Goal: Task Accomplishment & Management: Manage account settings

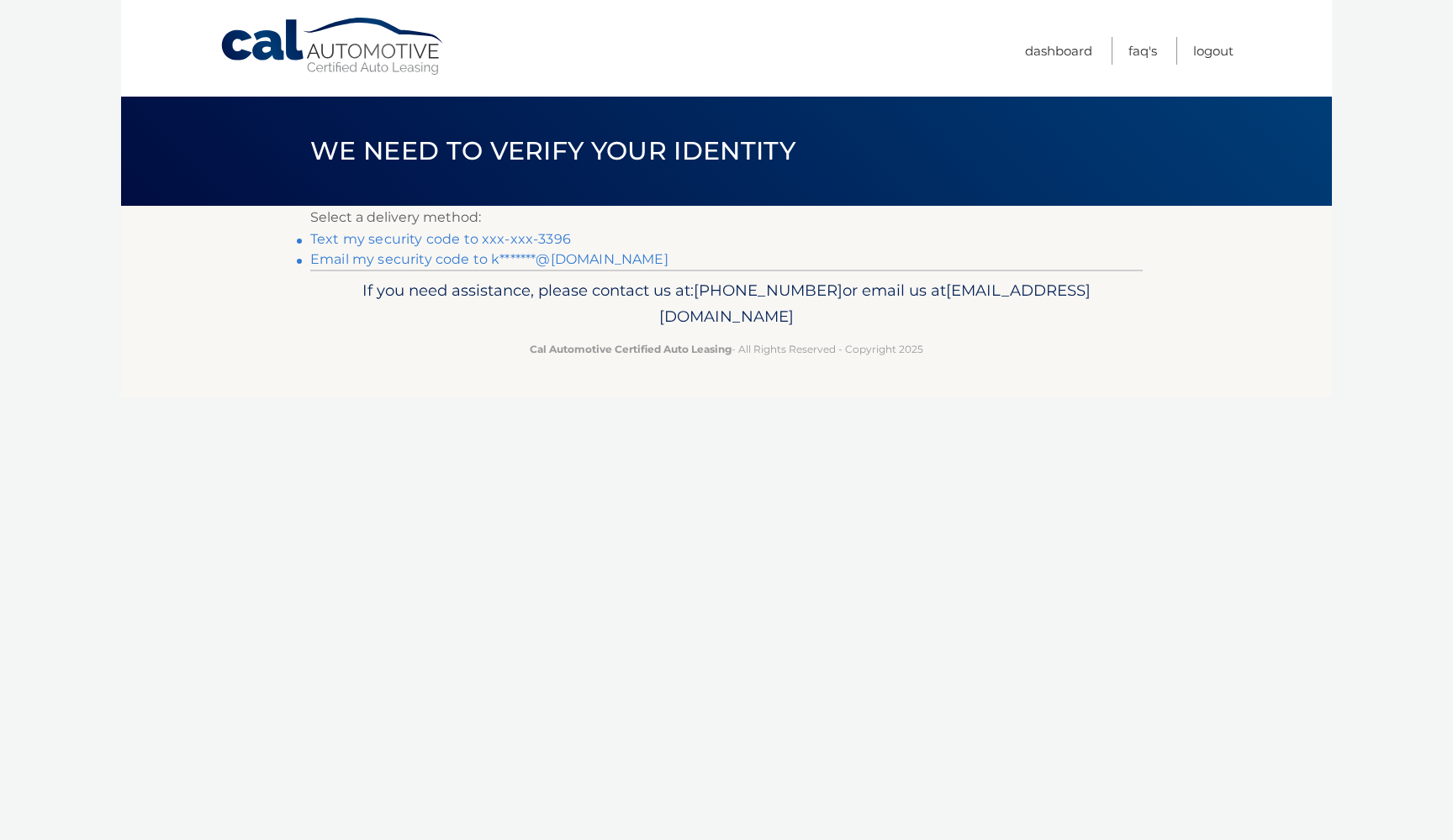
click at [530, 242] on link "Text my security code to xxx-xxx-3396" at bounding box center [440, 239] width 261 height 16
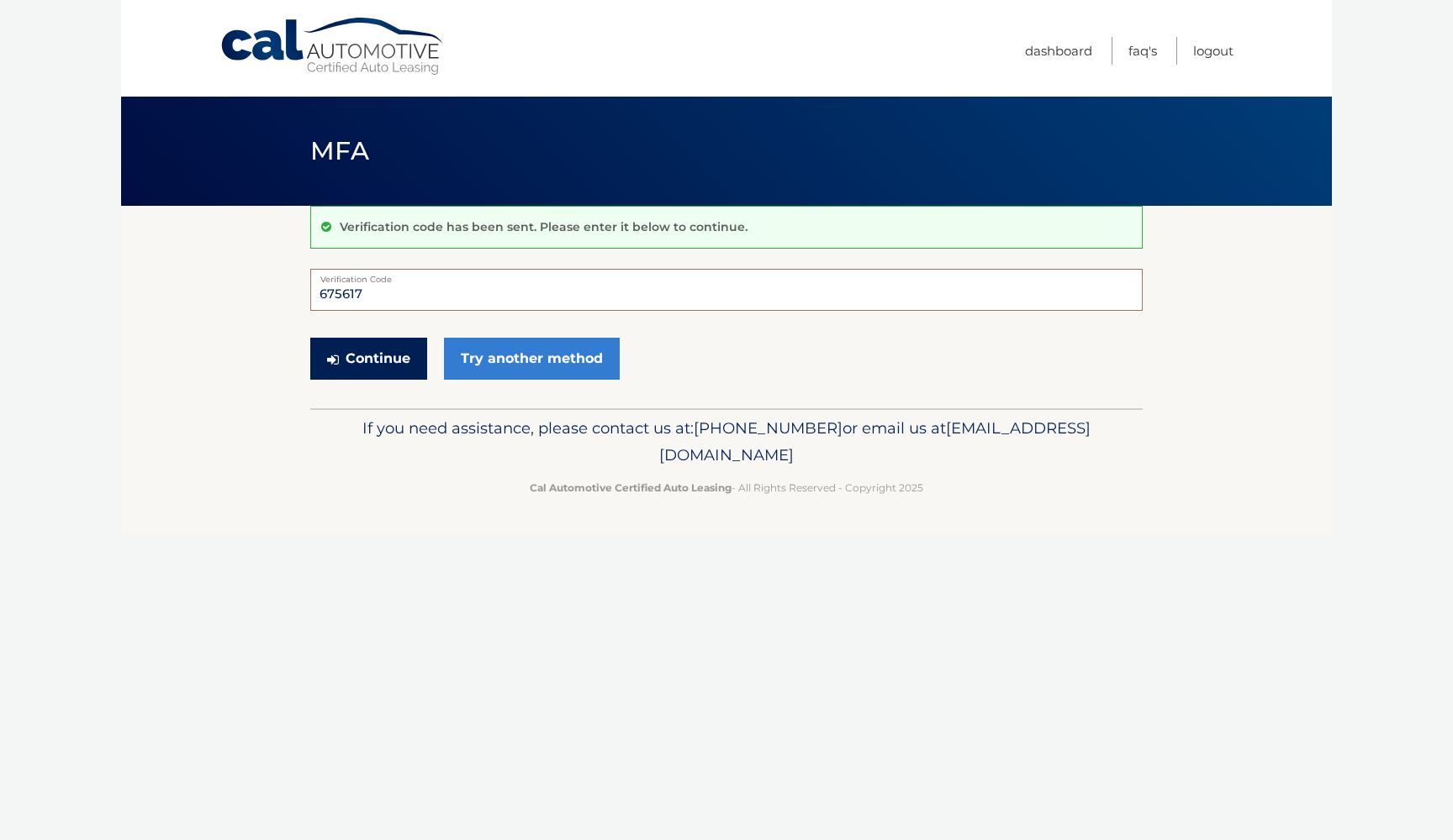
type input "675617"
click at [368, 358] on button "Continue" at bounding box center [368, 359] width 117 height 42
click at [406, 355] on button "Continue" at bounding box center [368, 359] width 117 height 42
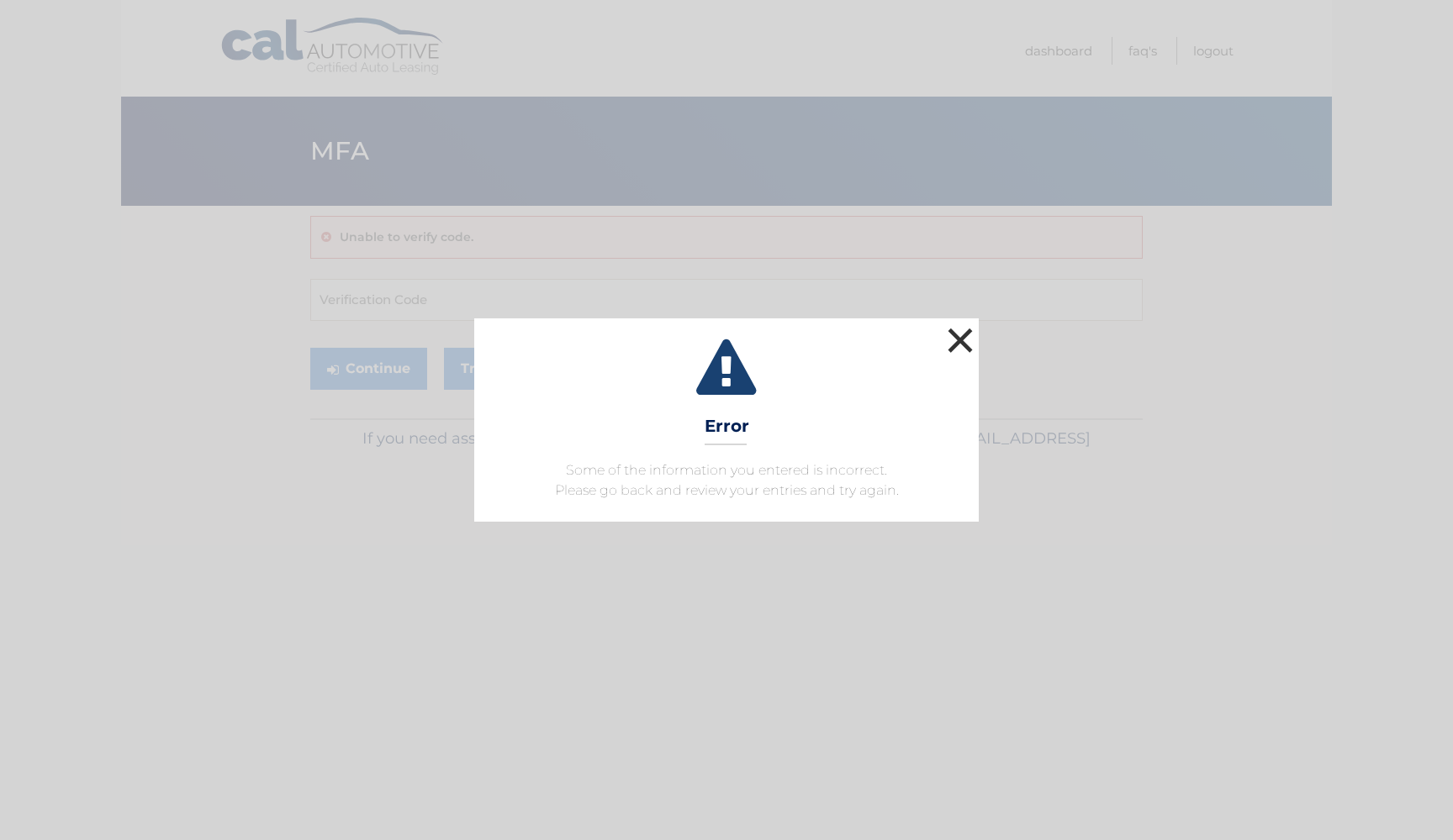
click at [959, 344] on button "×" at bounding box center [960, 341] width 34 height 34
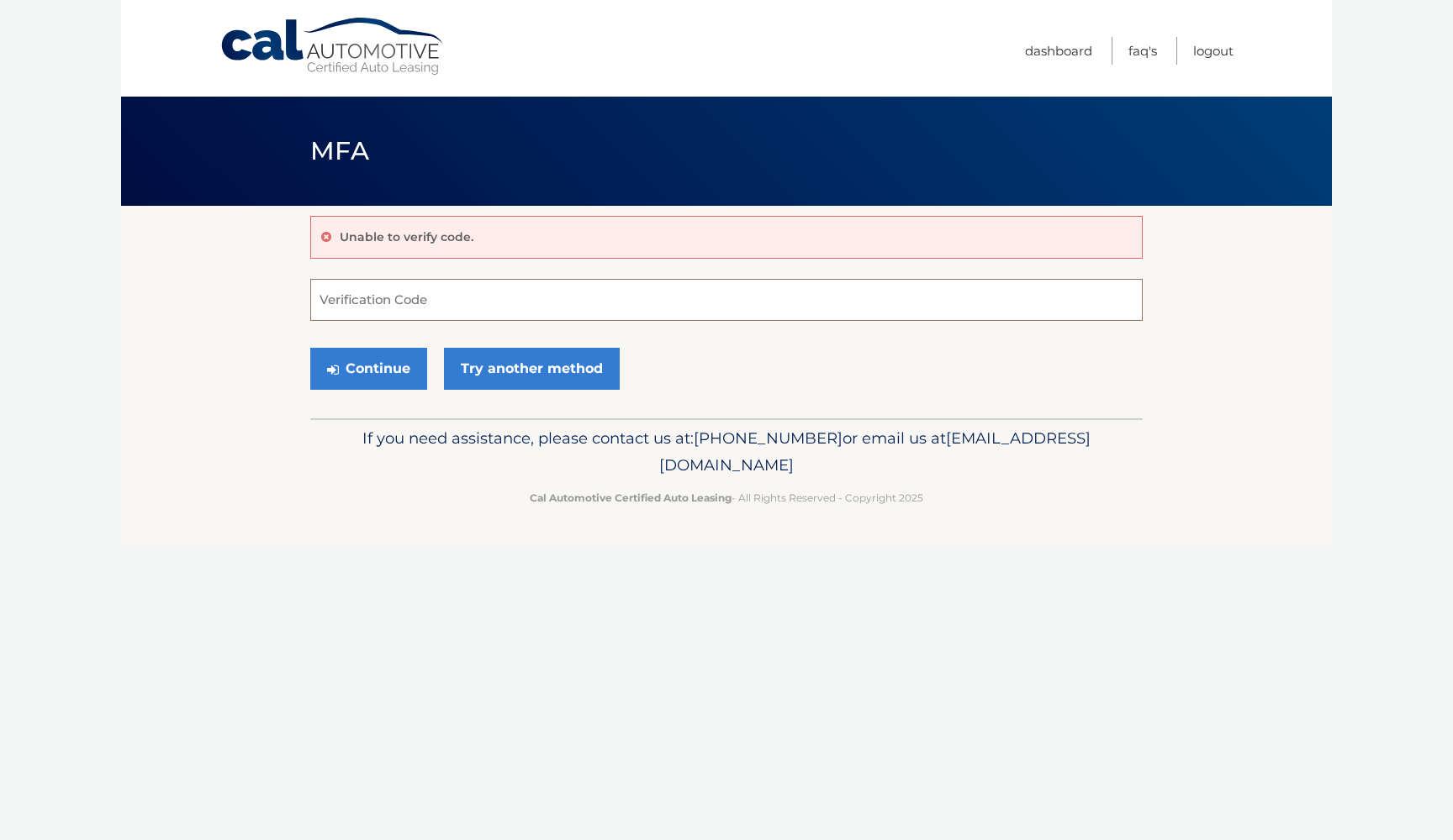
click at [484, 295] on input "Verification Code" at bounding box center [726, 300] width 832 height 42
click at [389, 47] on link "Cal Automotive" at bounding box center [333, 47] width 227 height 60
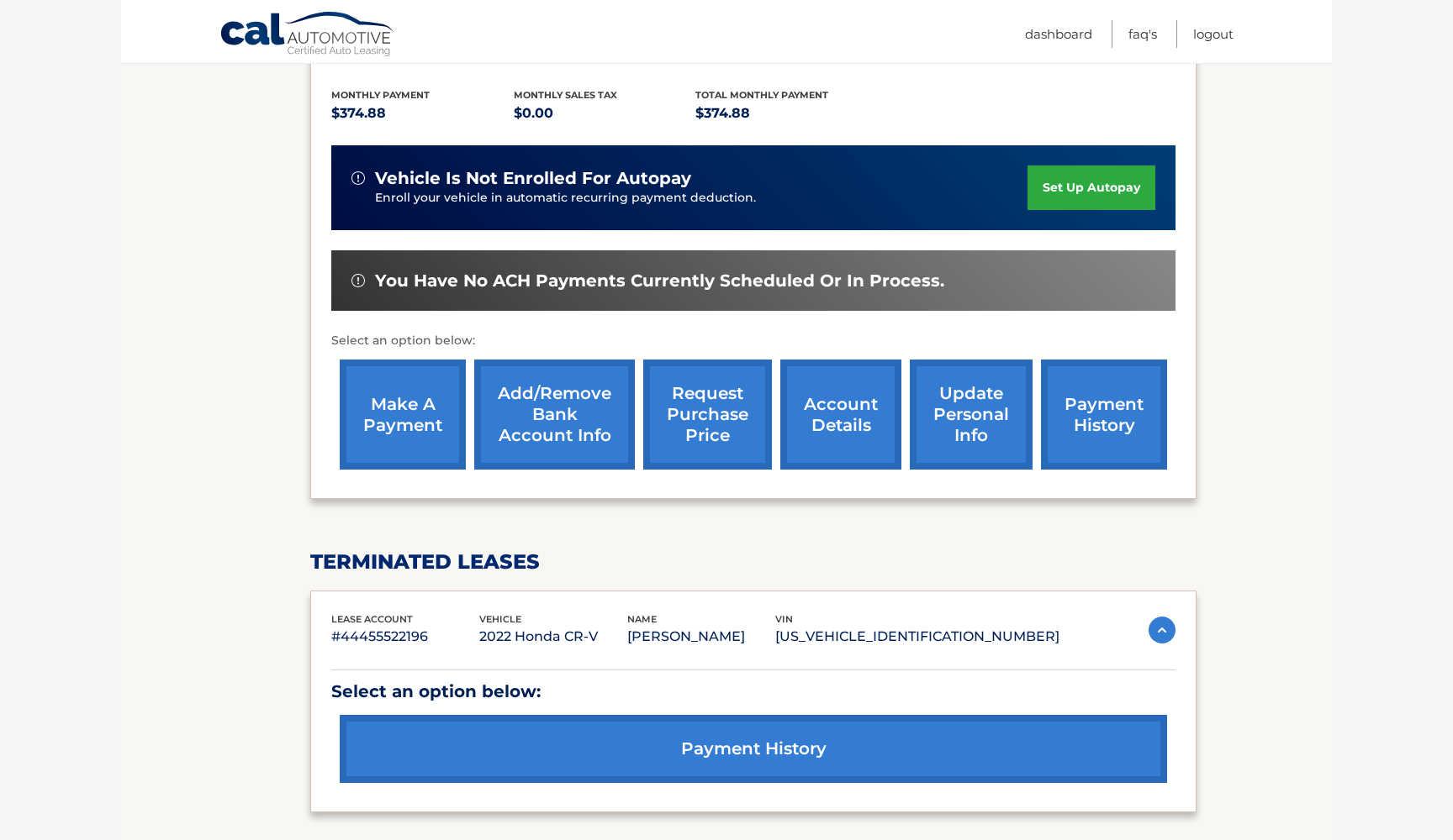
scroll to position [409, 0]
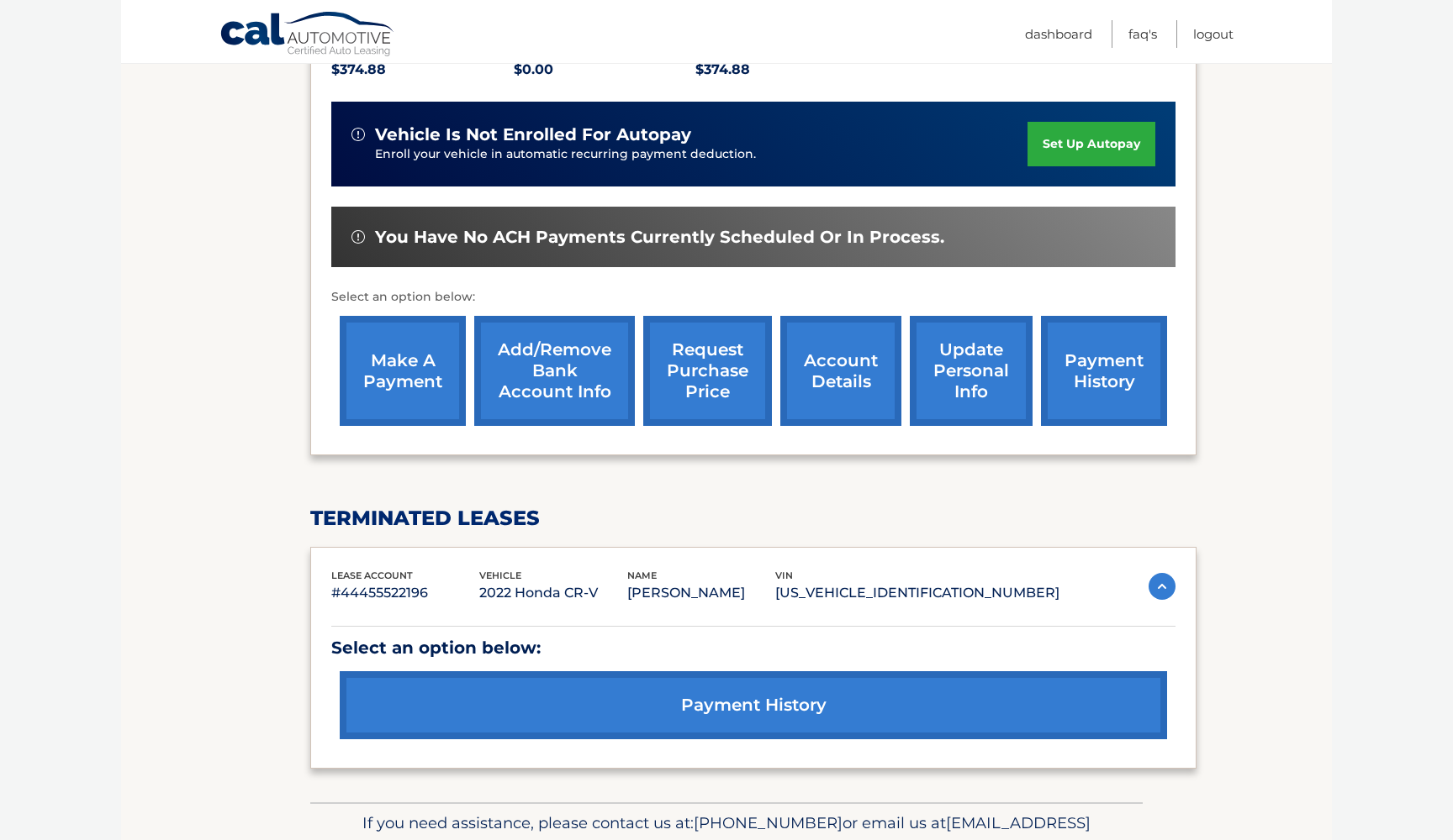
click at [1136, 354] on link "payment history" at bounding box center [1103, 371] width 126 height 110
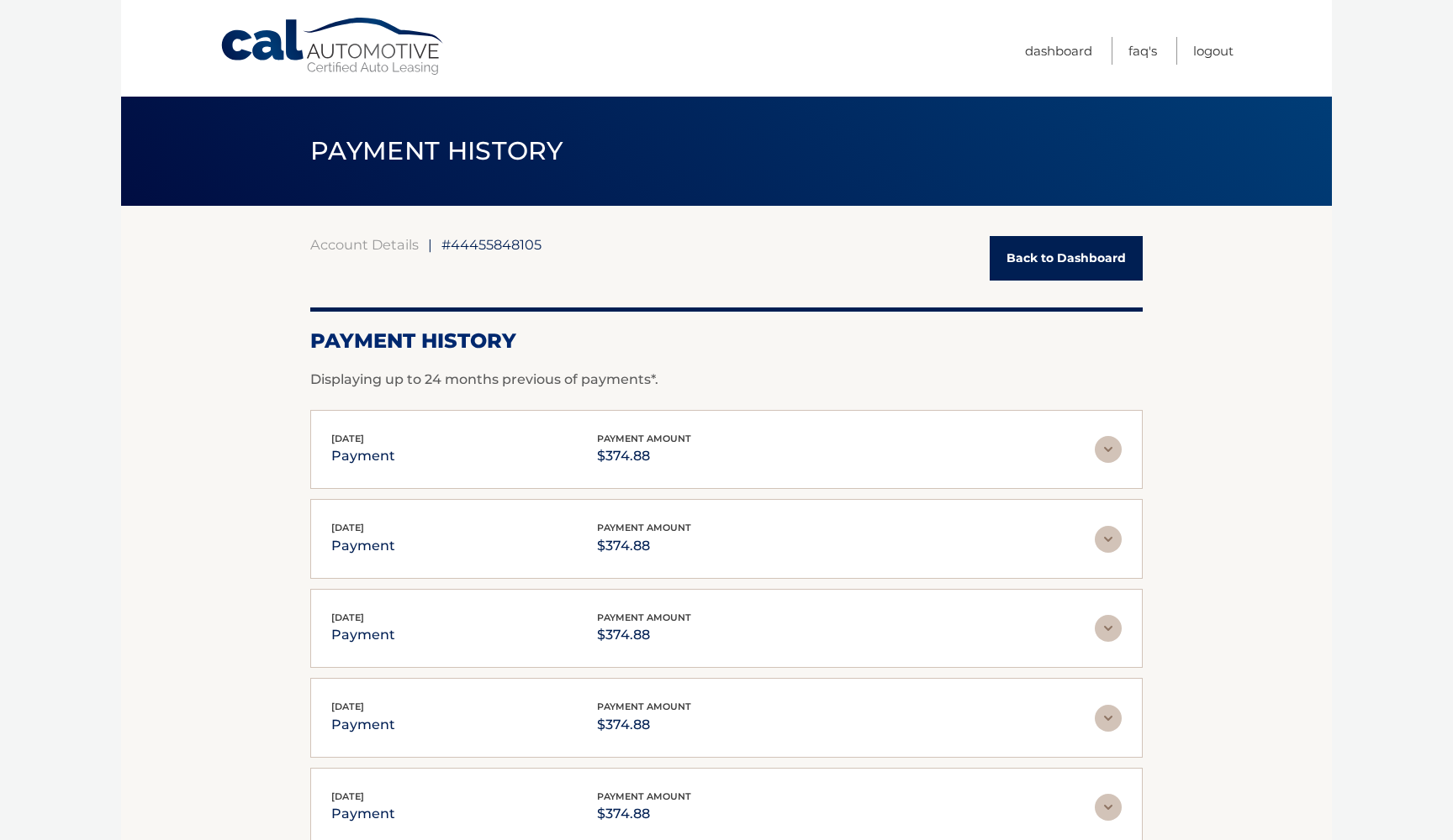
click at [1103, 254] on link "Back to Dashboard" at bounding box center [1065, 258] width 153 height 45
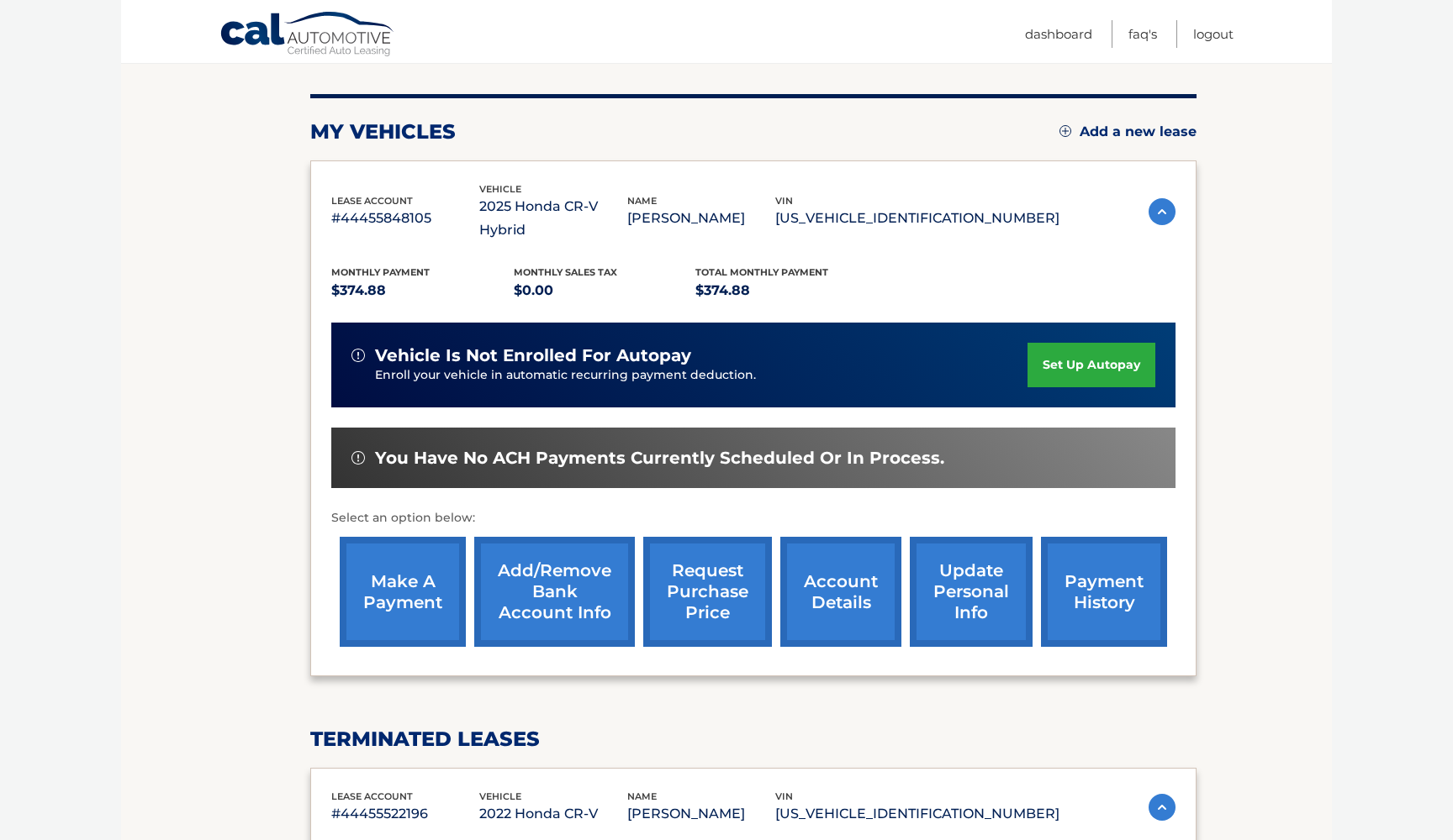
scroll to position [193, 0]
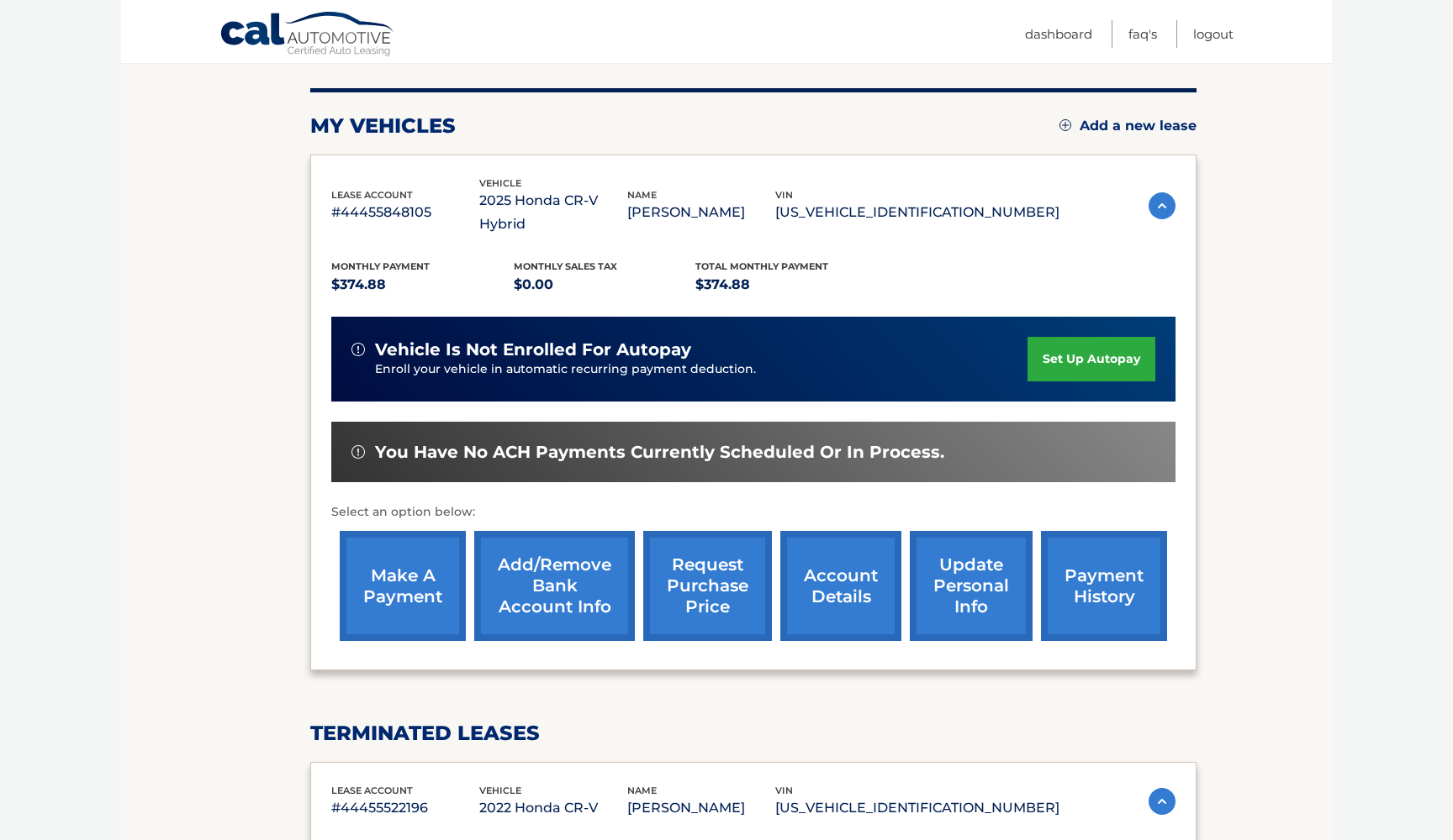
click at [435, 572] on link "make a payment" at bounding box center [403, 586] width 126 height 110
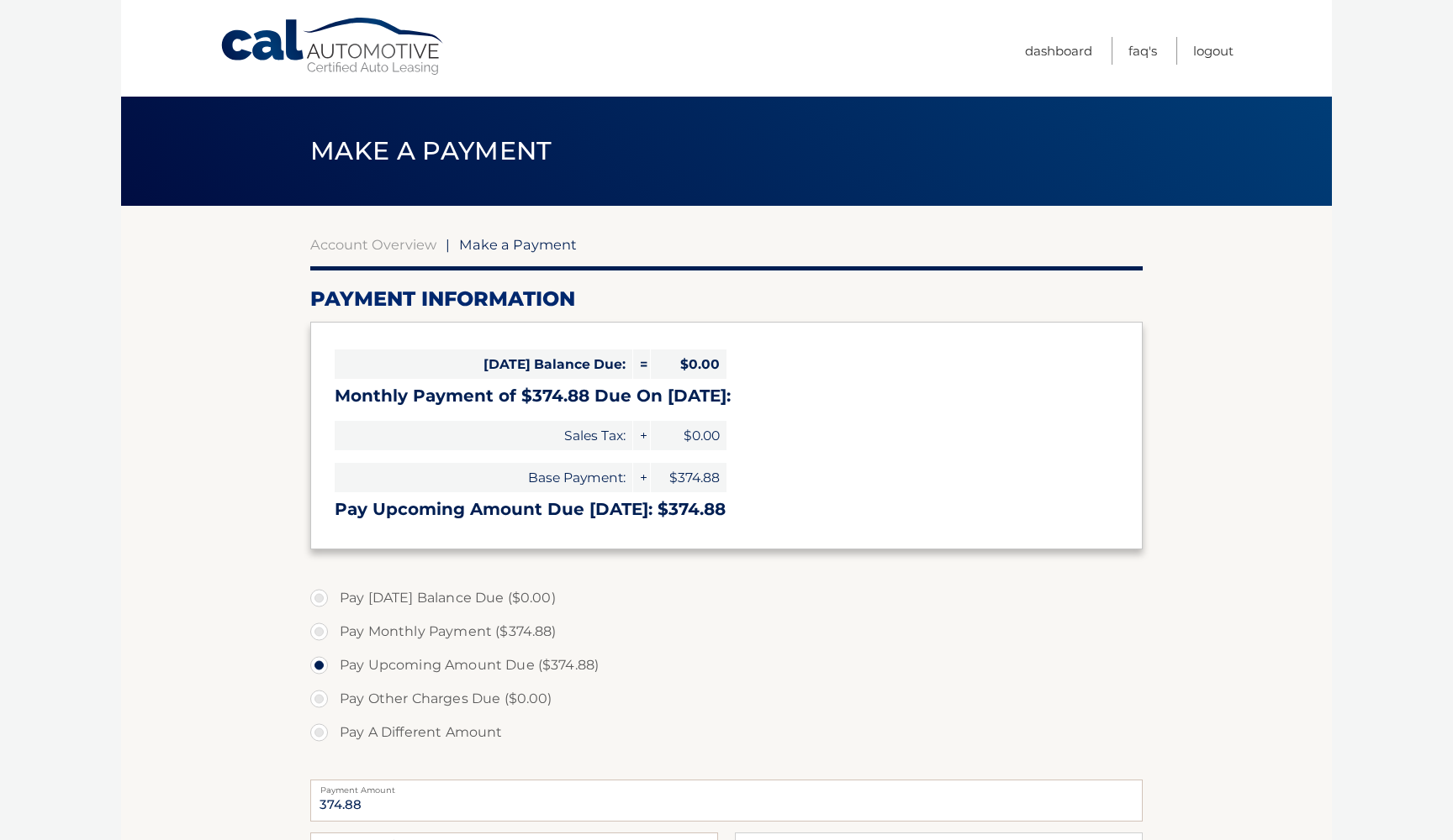
select select "ZDE0OWE0NTAtN2QzNS00OTVmLWEwYmMtY2JlNjBhMWFmMzRh"
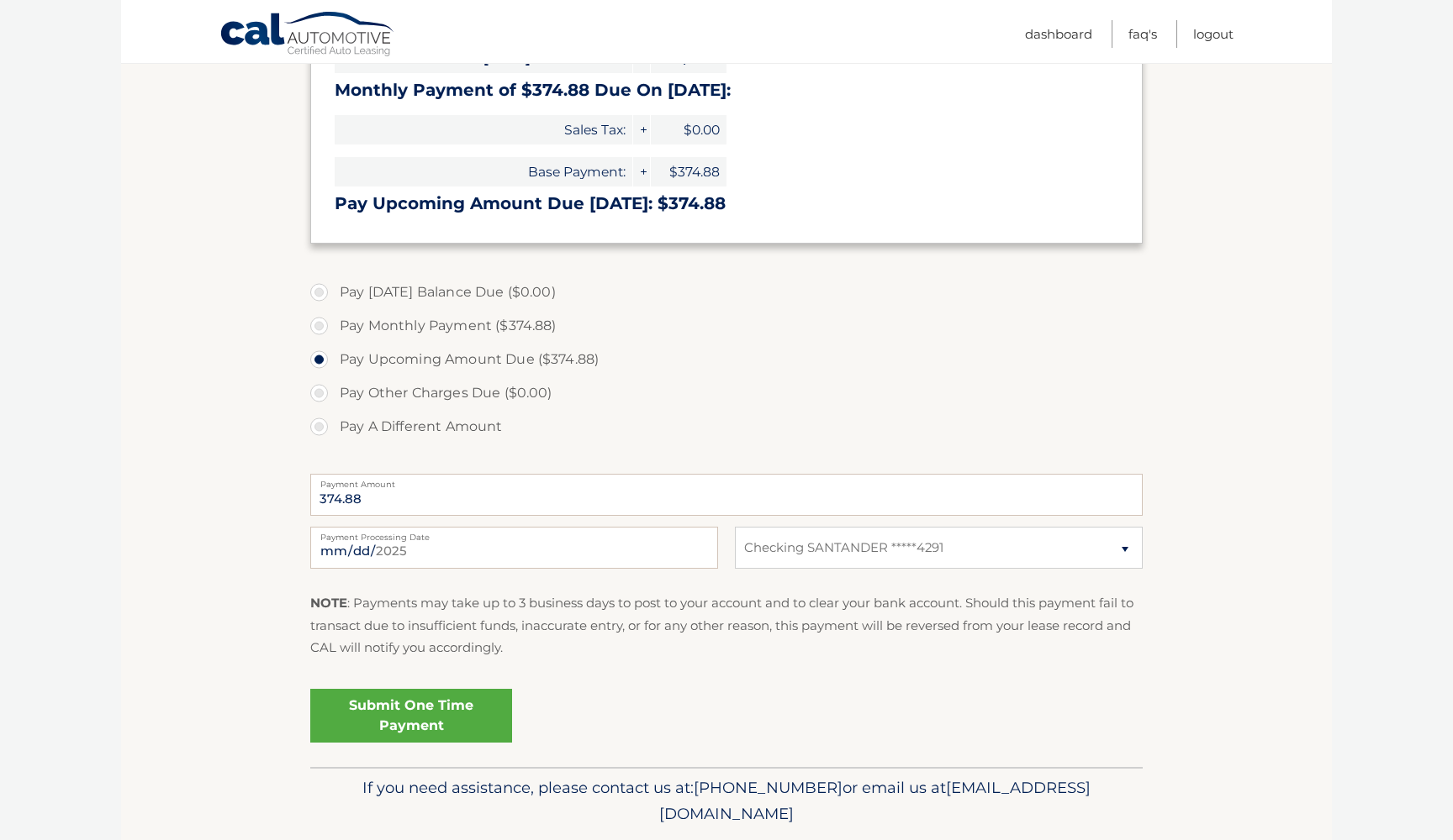
scroll to position [320, 0]
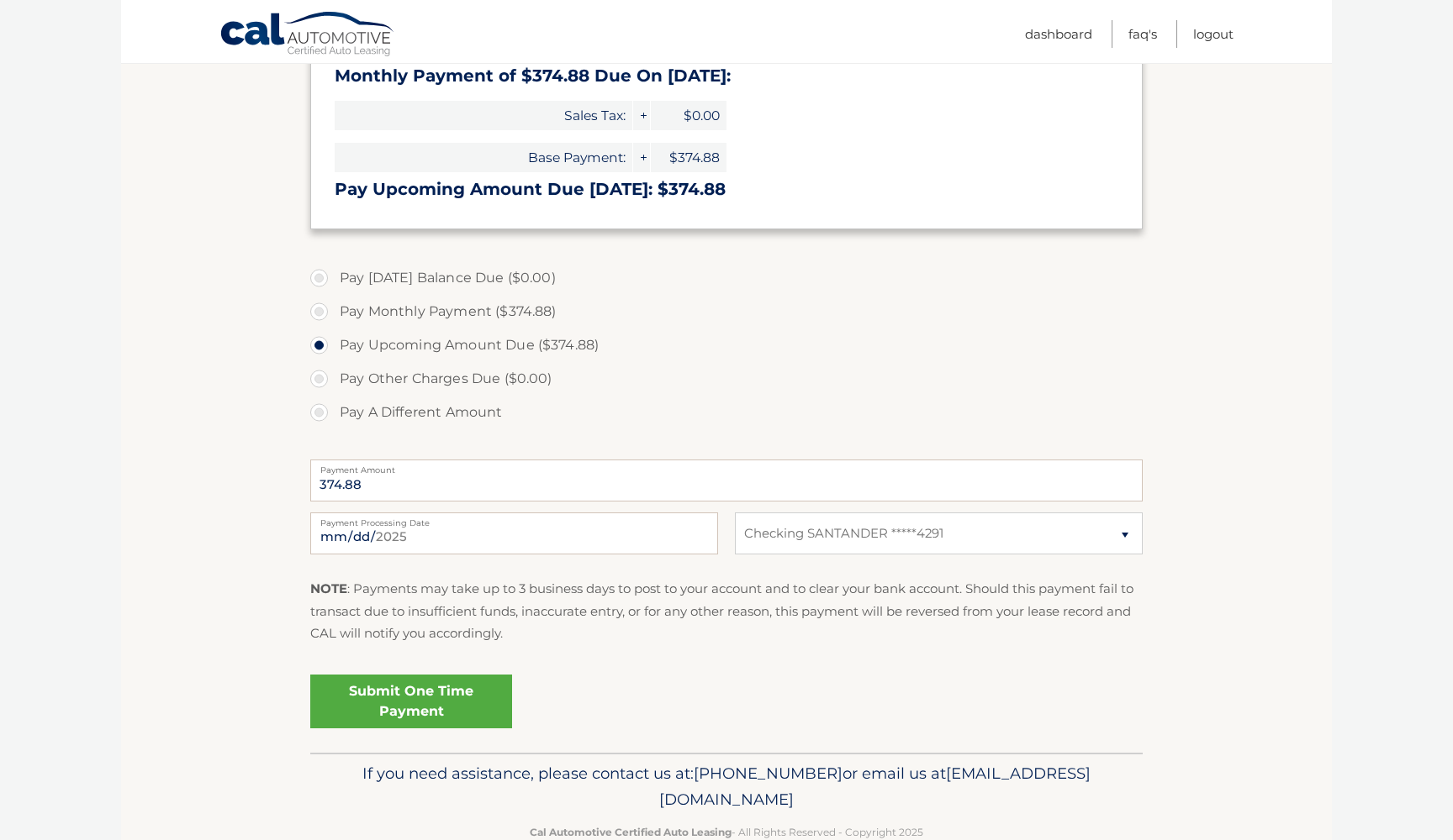
click at [417, 692] on link "Submit One Time Payment" at bounding box center [411, 701] width 202 height 54
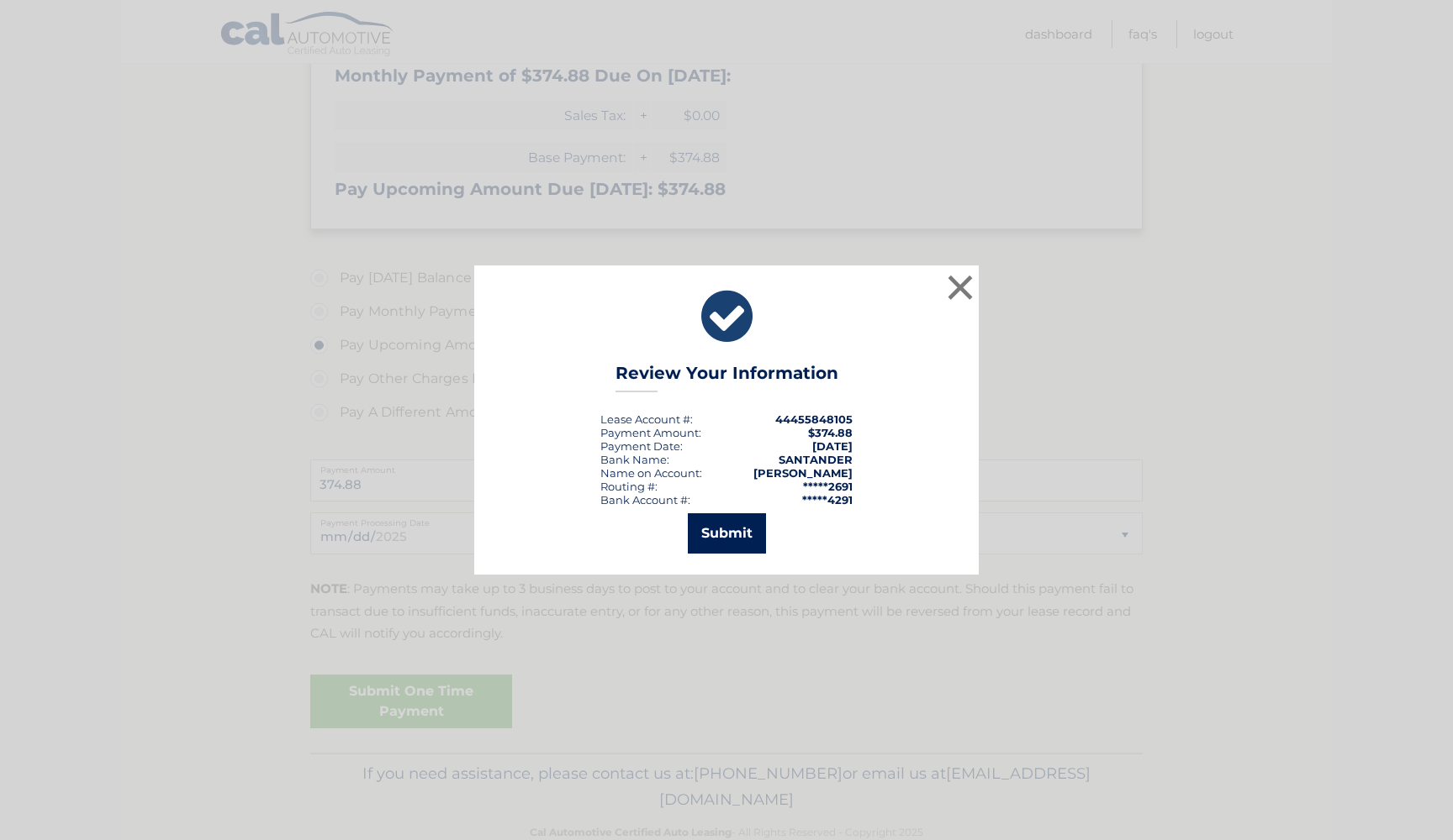
click at [717, 542] on button "Submit" at bounding box center [726, 533] width 78 height 40
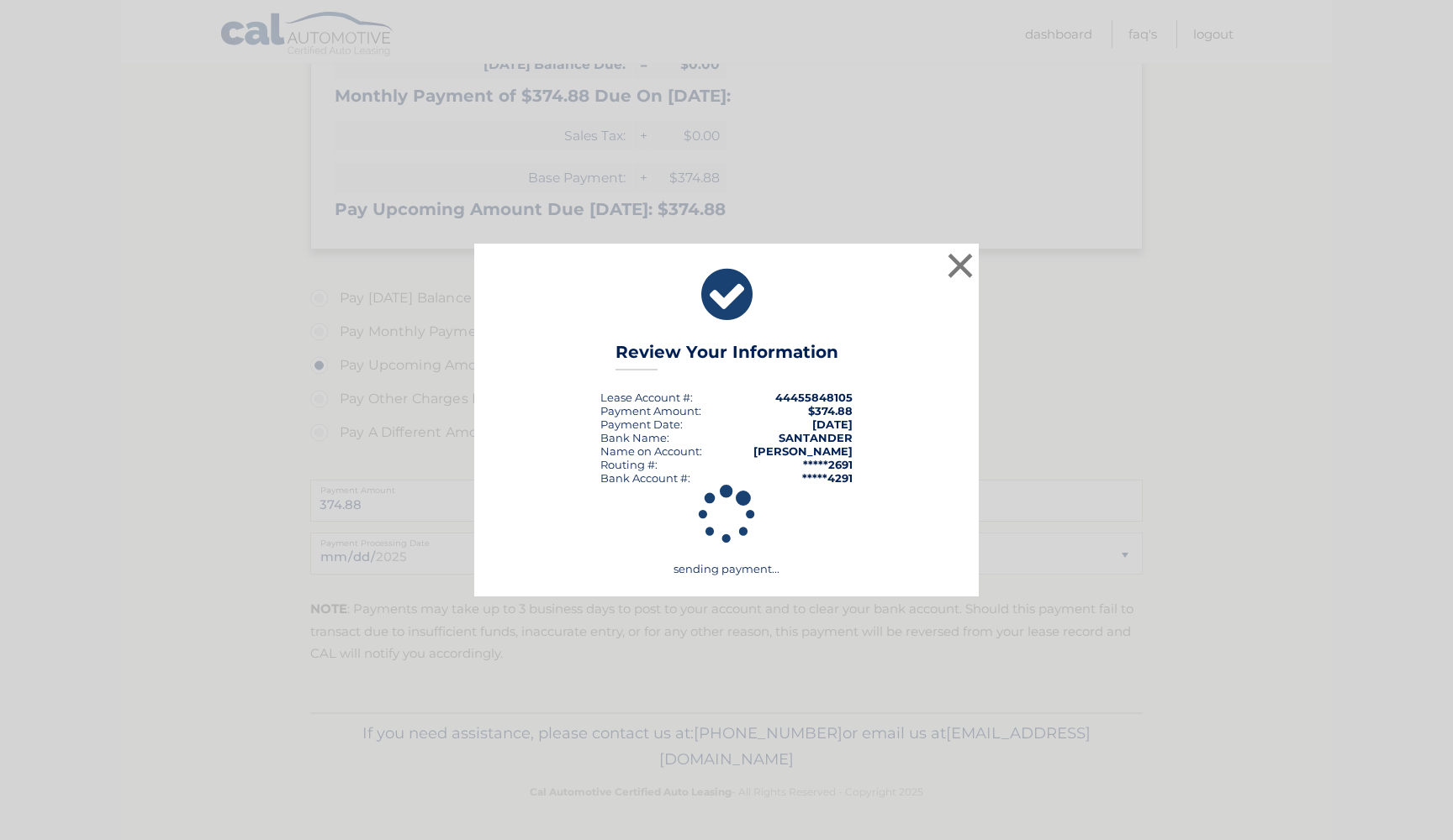
scroll to position [296, 0]
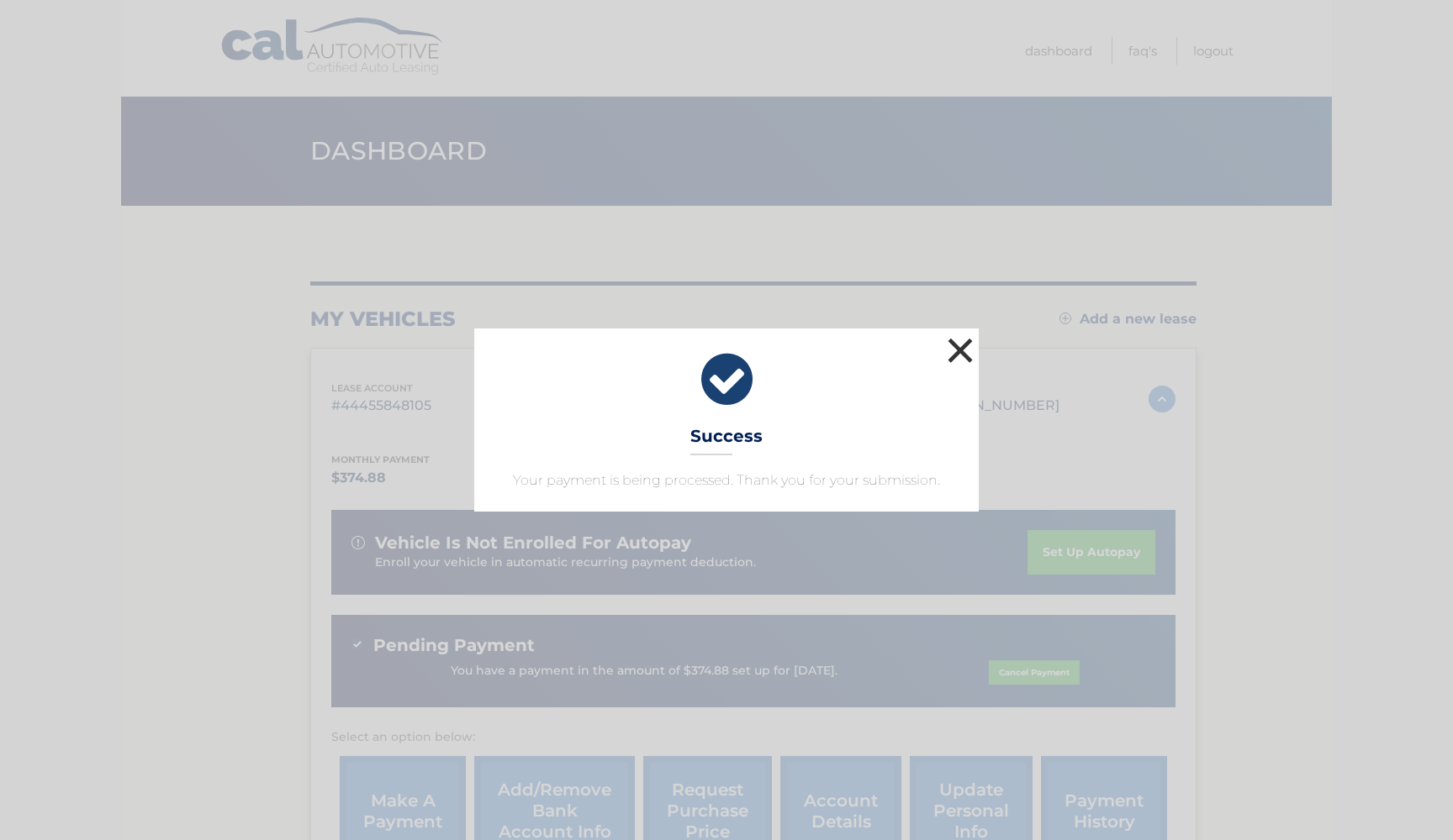
click at [957, 352] on button "×" at bounding box center [960, 351] width 34 height 34
